Goal: Task Accomplishment & Management: Use online tool/utility

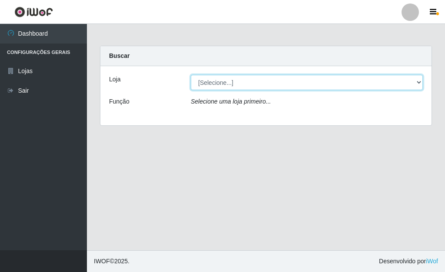
click at [414, 84] on select "[Selecione...] Bemais Supermercados - [GEOGRAPHIC_DATA]" at bounding box center [307, 82] width 232 height 15
select select "249"
click at [191, 75] on select "[Selecione...] Bemais Supermercados - [GEOGRAPHIC_DATA]" at bounding box center [307, 82] width 232 height 15
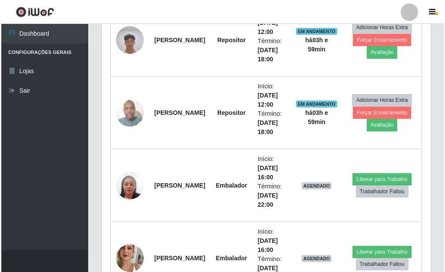
scroll to position [391, 0]
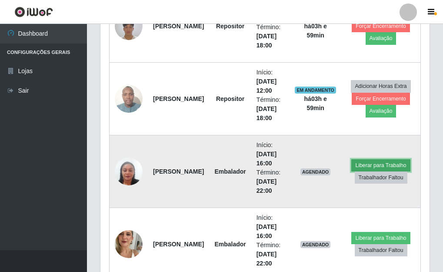
click at [376, 164] on button "Liberar para Trabalho" at bounding box center [380, 165] width 59 height 12
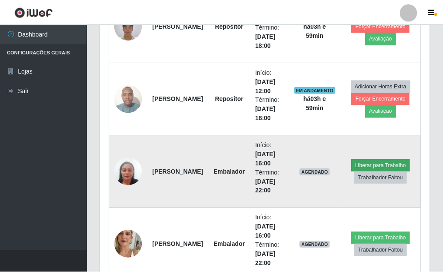
scroll to position [180, 324]
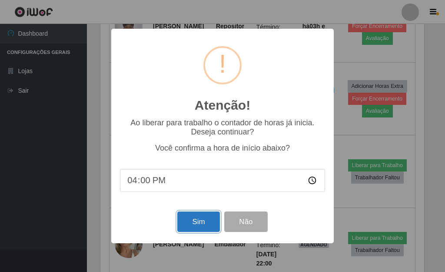
click at [204, 221] on button "Sim" at bounding box center [198, 221] width 42 height 20
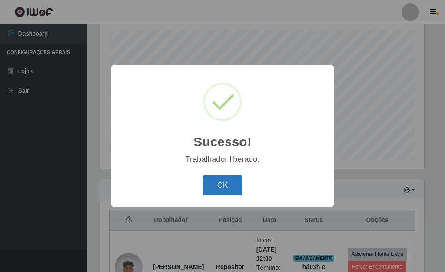
click at [221, 189] on button "OK" at bounding box center [223, 185] width 40 height 20
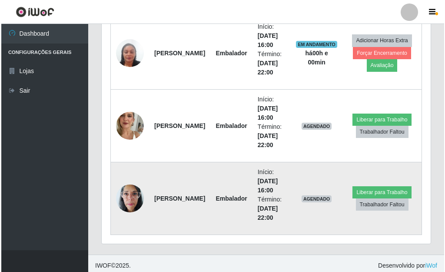
scroll to position [514, 0]
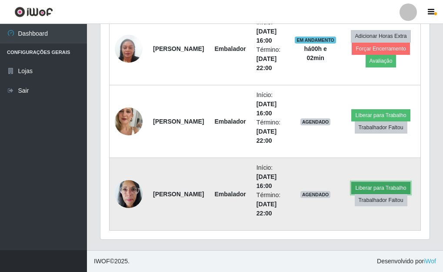
click at [394, 190] on button "Liberar para Trabalho" at bounding box center [380, 188] width 59 height 12
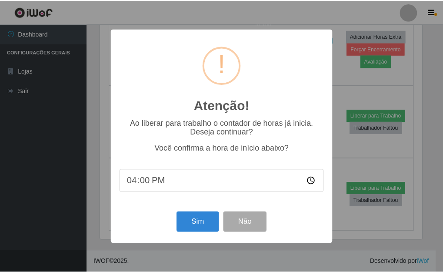
scroll to position [180, 324]
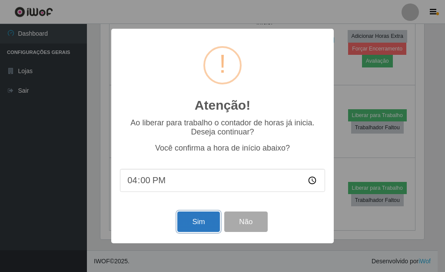
click at [207, 223] on button "Sim" at bounding box center [198, 221] width 42 height 20
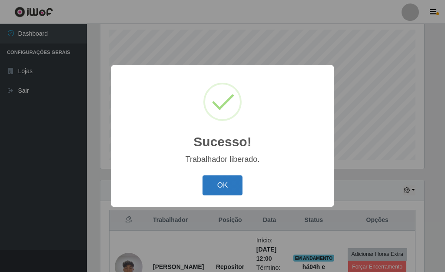
click at [224, 182] on button "OK" at bounding box center [223, 185] width 40 height 20
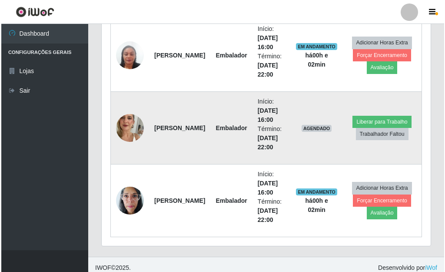
scroll to position [514, 0]
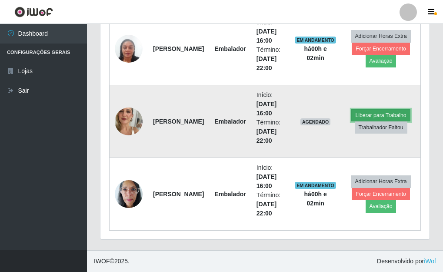
click at [387, 116] on button "Liberar para Trabalho" at bounding box center [380, 115] width 59 height 12
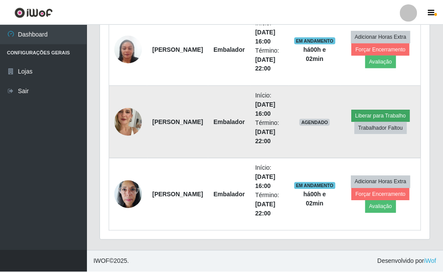
scroll to position [180, 324]
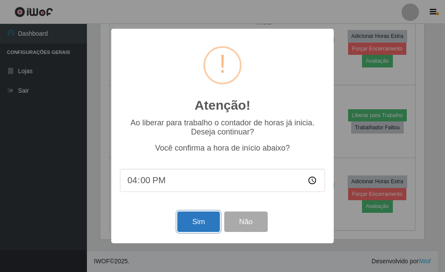
click at [198, 224] on button "Sim" at bounding box center [198, 221] width 42 height 20
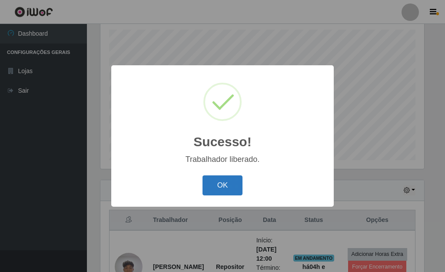
click at [231, 184] on button "OK" at bounding box center [223, 185] width 40 height 20
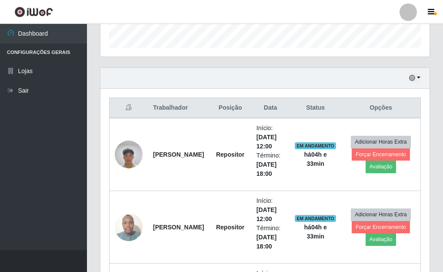
scroll to position [253, 0]
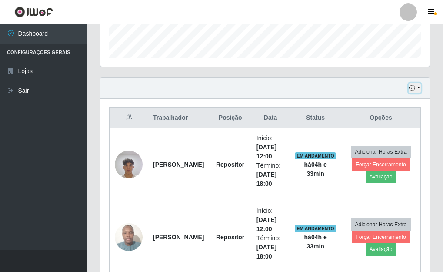
click at [418, 86] on button "button" at bounding box center [415, 88] width 12 height 10
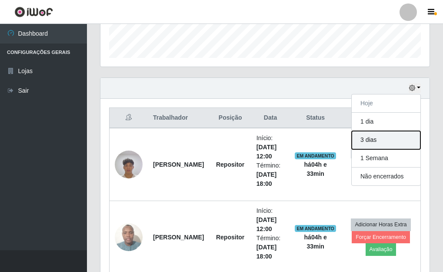
click at [378, 140] on button "3 dias" at bounding box center [386, 140] width 69 height 18
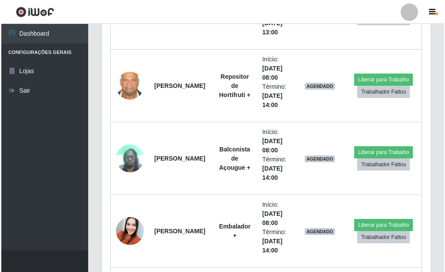
scroll to position [1717, 0]
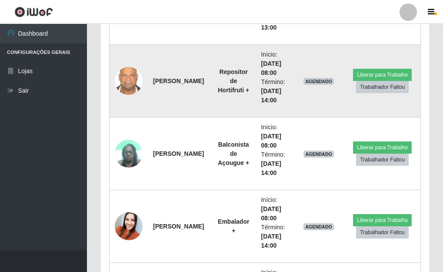
click at [127, 88] on img at bounding box center [129, 81] width 28 height 36
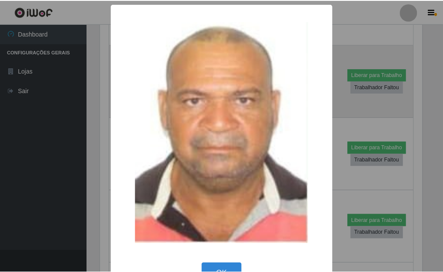
scroll to position [180, 324]
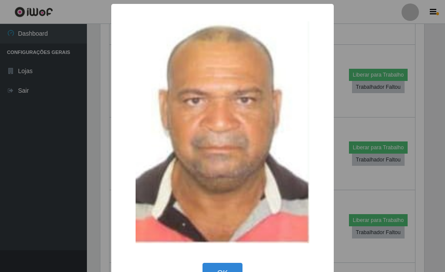
click at [344, 34] on div "× OK Cancel" at bounding box center [222, 136] width 445 height 272
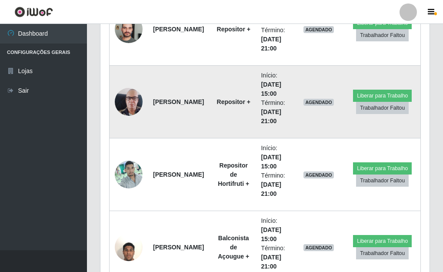
scroll to position [3239, 0]
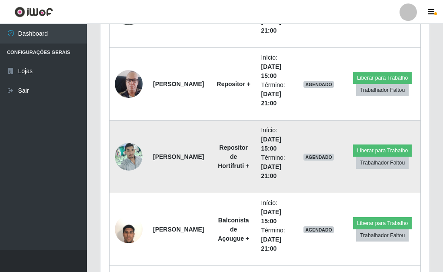
click at [133, 155] on img at bounding box center [129, 156] width 28 height 37
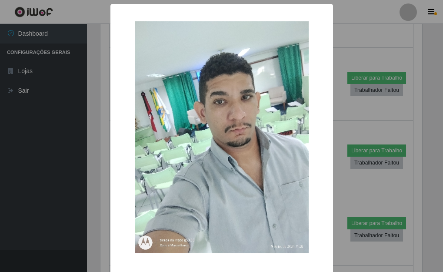
scroll to position [180, 324]
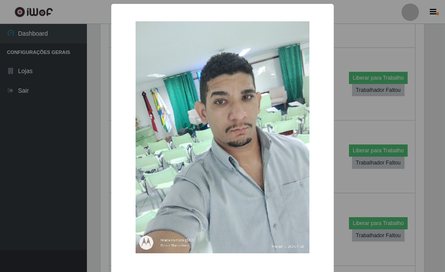
click at [357, 29] on div "× OK Cancel" at bounding box center [222, 136] width 445 height 272
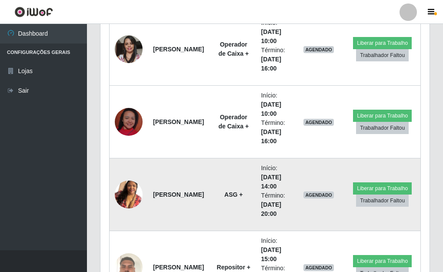
scroll to position [2935, 0]
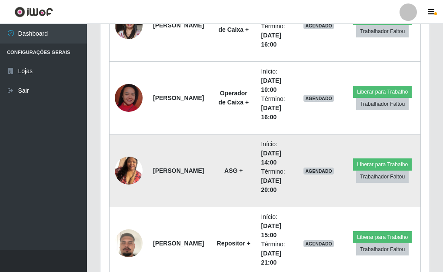
click at [132, 173] on img at bounding box center [129, 171] width 28 height 50
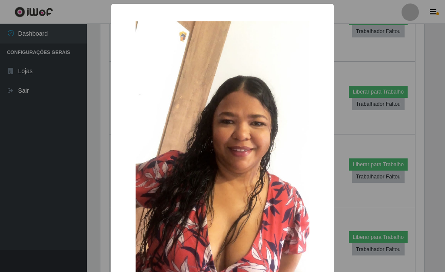
drag, startPoint x: 349, startPoint y: 50, endPoint x: 342, endPoint y: 60, distance: 11.8
click at [348, 50] on div "× OK Cancel" at bounding box center [222, 136] width 445 height 272
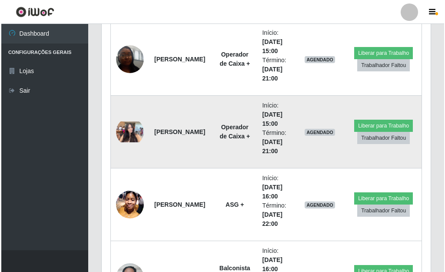
scroll to position [3500, 0]
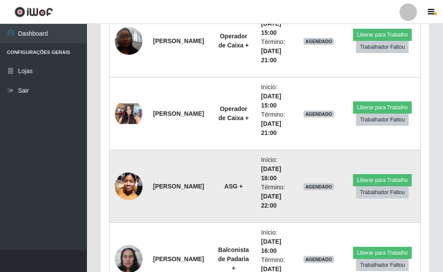
click at [124, 193] on img at bounding box center [129, 185] width 28 height 37
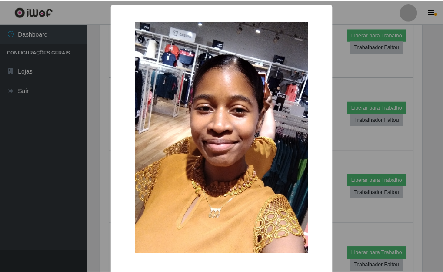
scroll to position [180, 324]
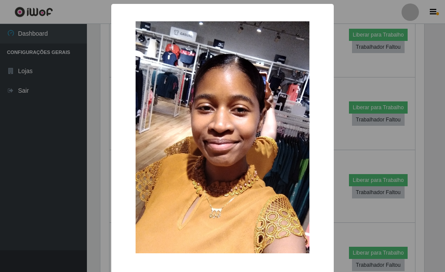
click at [342, 65] on div "× OK Cancel" at bounding box center [222, 136] width 445 height 272
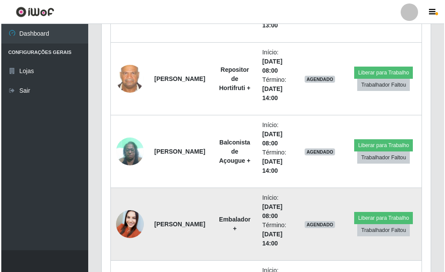
scroll to position [1667, 0]
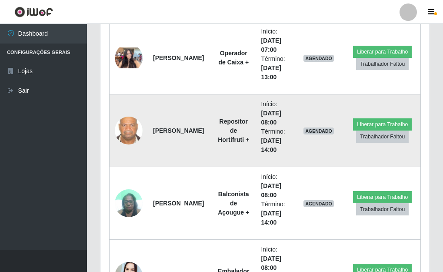
click at [133, 131] on img at bounding box center [129, 131] width 28 height 36
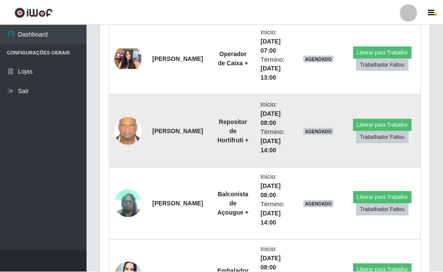
scroll to position [180, 324]
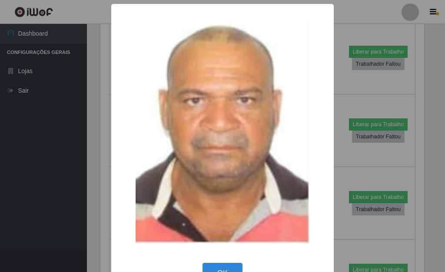
click at [342, 69] on div "× OK Cancel" at bounding box center [222, 136] width 445 height 272
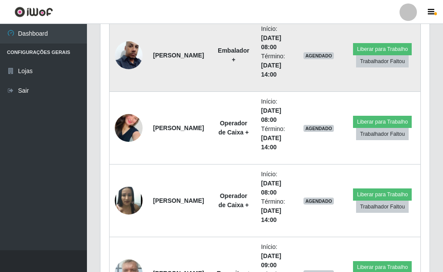
scroll to position [1972, 0]
